Goal: Navigation & Orientation: Find specific page/section

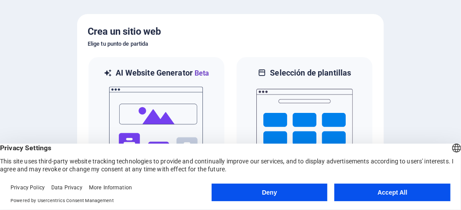
click at [378, 195] on button "Accept All" at bounding box center [393, 192] width 116 height 18
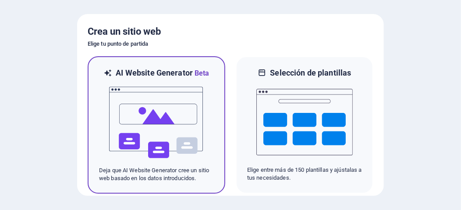
click at [168, 138] on img at bounding box center [156, 122] width 96 height 88
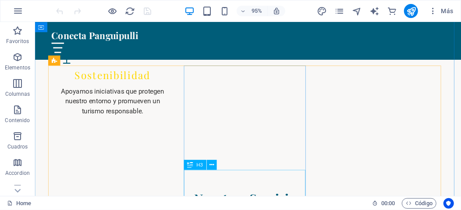
scroll to position [1213, 0]
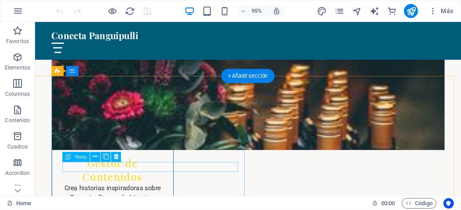
scroll to position [3069, 0]
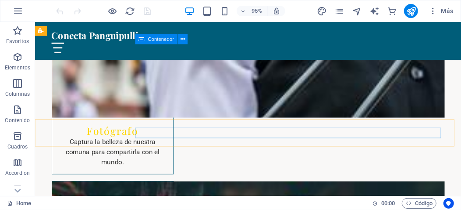
scroll to position [2838, 0]
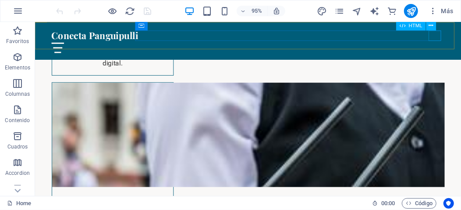
click at [455, 43] on div at bounding box center [259, 48] width 414 height 11
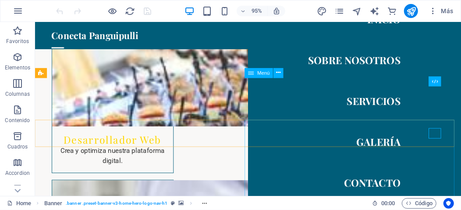
scroll to position [2721, 0]
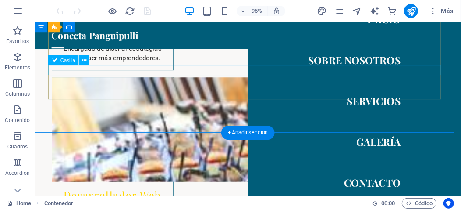
scroll to position [2663, 0]
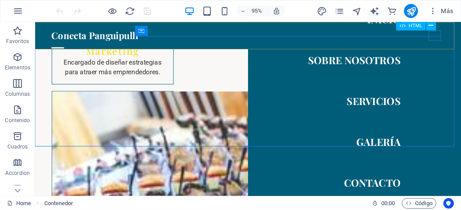
click at [65, 43] on div at bounding box center [58, 48] width 13 height 11
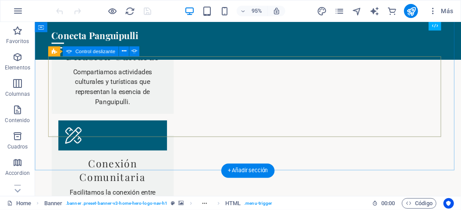
scroll to position [1611, 0]
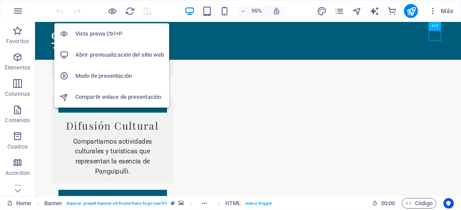
click at [114, 55] on h6 "Abrir previsualización del sitio web" at bounding box center [119, 55] width 89 height 11
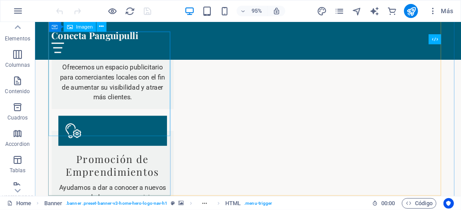
scroll to position [1406, 0]
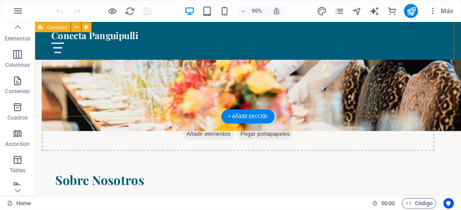
scroll to position [368, 0]
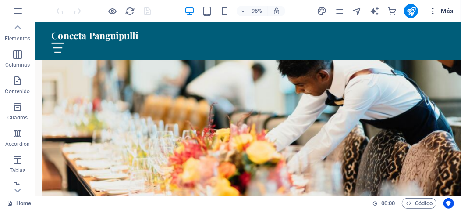
click at [450, 10] on span "Más" at bounding box center [441, 11] width 25 height 9
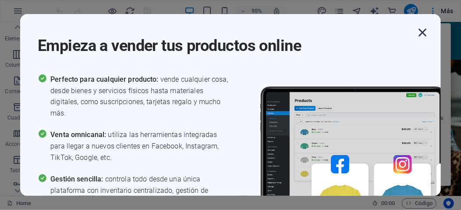
click at [423, 29] on icon "button" at bounding box center [423, 33] width 16 height 16
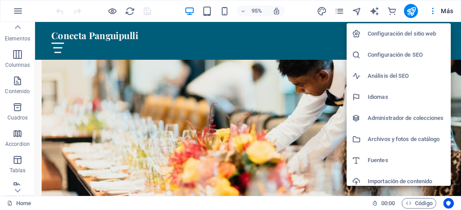
click at [448, 9] on div at bounding box center [230, 105] width 461 height 210
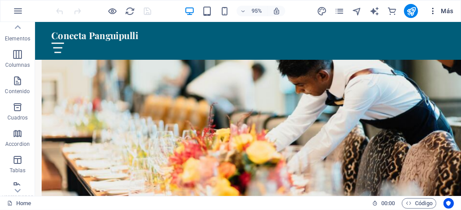
click at [437, 9] on icon "button" at bounding box center [433, 11] width 9 height 9
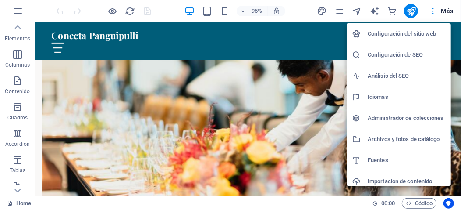
click at [399, 33] on h6 "Configuración del sitio web" at bounding box center [407, 33] width 78 height 11
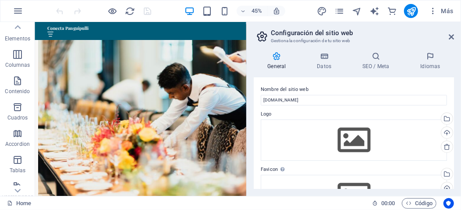
scroll to position [0, 0]
